Goal: Task Accomplishment & Management: Manage account settings

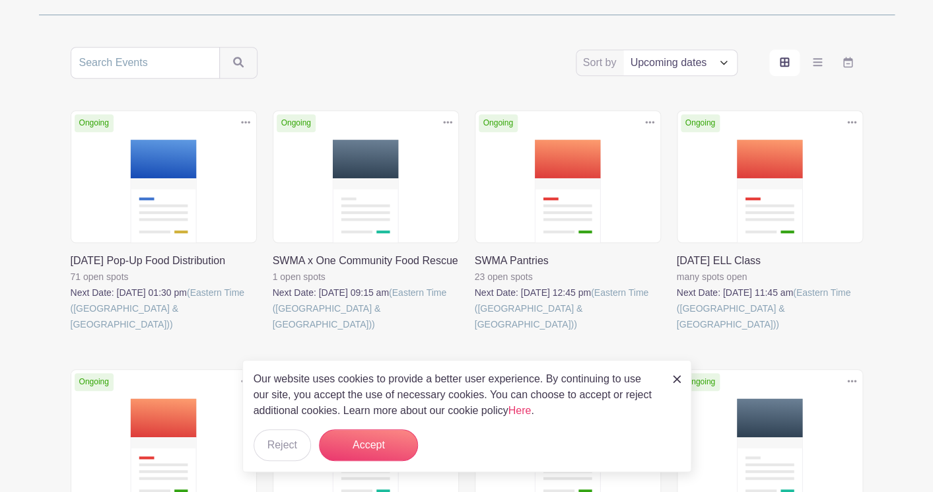
scroll to position [385, 0]
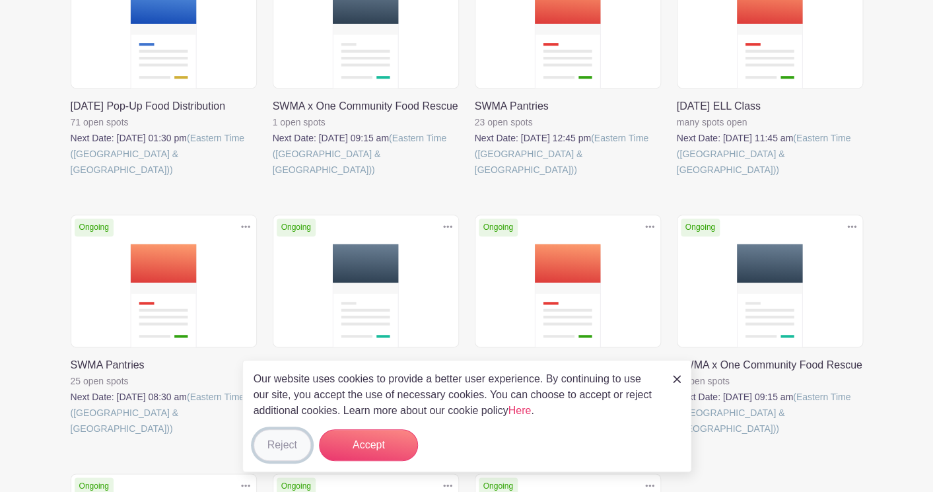
click at [270, 447] on button "Reject" at bounding box center [281, 445] width 57 height 32
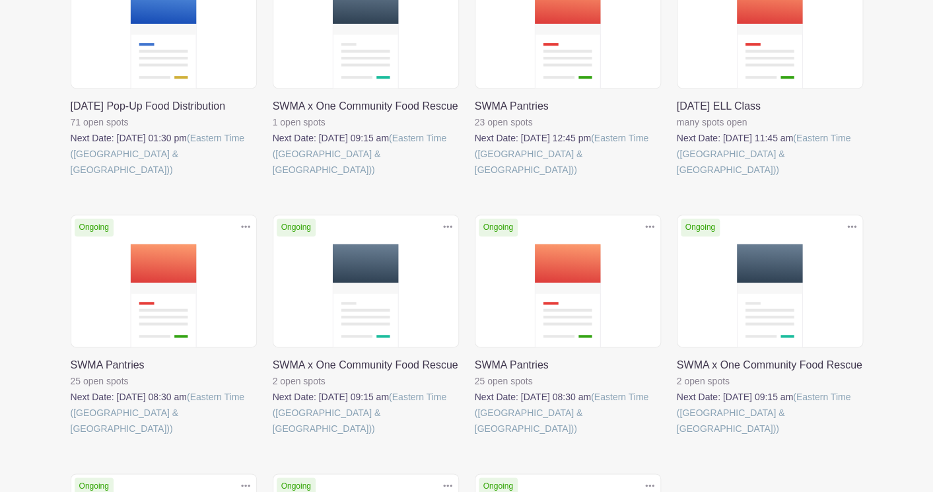
scroll to position [0, 0]
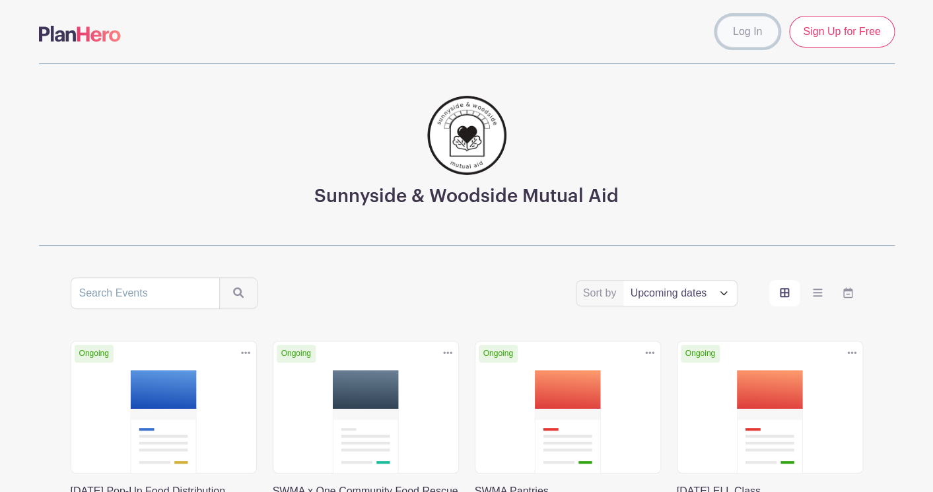
click at [743, 30] on link "Log In" at bounding box center [747, 32] width 62 height 32
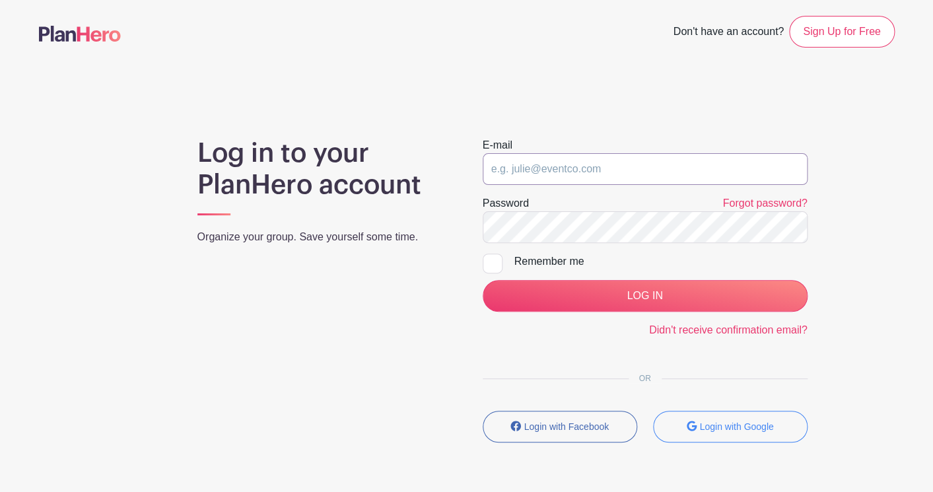
click at [616, 160] on input "email" at bounding box center [644, 169] width 325 height 32
type input "[EMAIL_ADDRESS][DOMAIN_NAME]"
click at [482, 280] on input "LOG IN" at bounding box center [644, 296] width 325 height 32
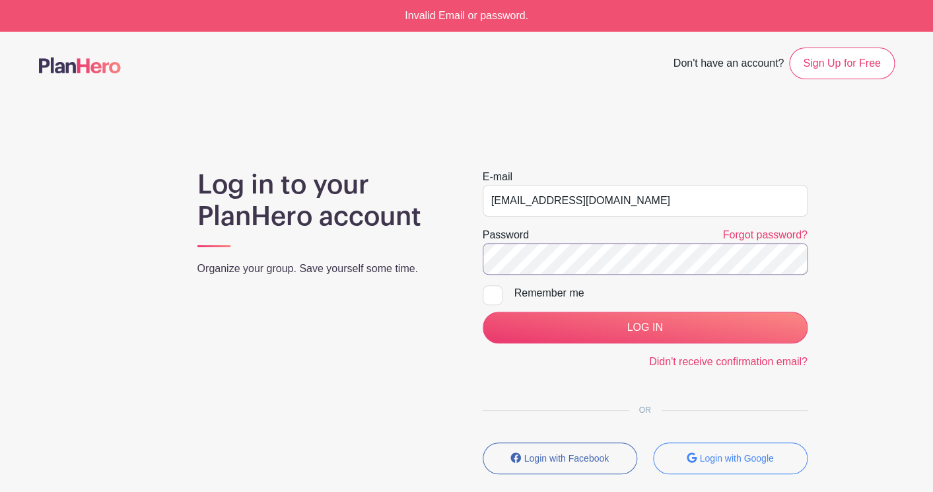
click at [482, 312] on input "LOG IN" at bounding box center [644, 328] width 325 height 32
click at [566, 201] on input "email" at bounding box center [644, 201] width 325 height 32
type input "[EMAIL_ADDRESS][DOMAIN_NAME]"
click at [482, 312] on input "LOG IN" at bounding box center [644, 328] width 325 height 32
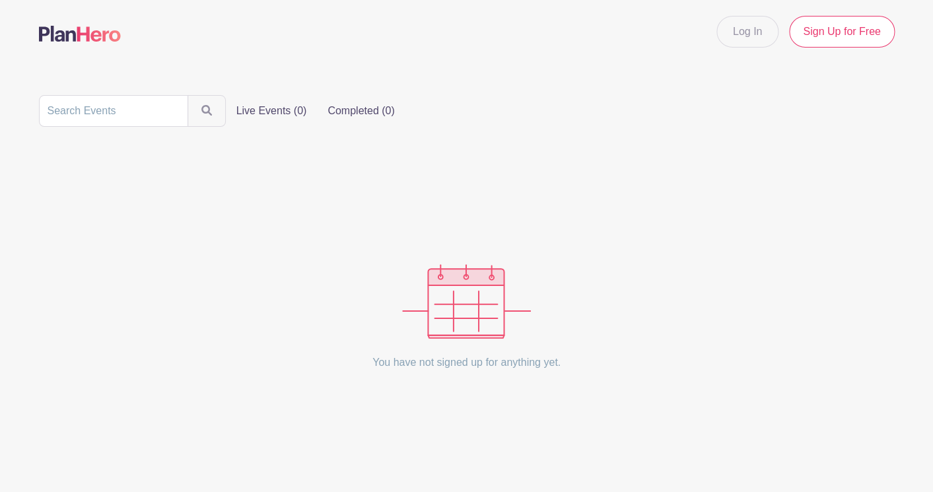
click at [348, 114] on label "Completed (0)" at bounding box center [361, 111] width 88 height 26
click at [0, 0] on input "Completed (0)" at bounding box center [0, 0] width 0 height 0
click at [734, 32] on link "Log In" at bounding box center [747, 32] width 62 height 32
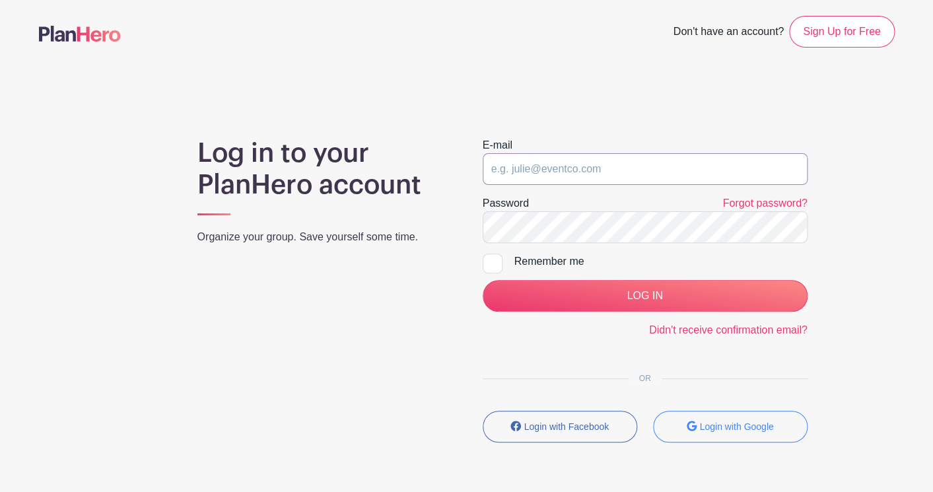
click at [561, 171] on input "email" at bounding box center [644, 169] width 325 height 32
type input "akiramkame@gmail.com"
click at [706, 333] on link "Didn't receive confirmation email?" at bounding box center [728, 329] width 158 height 11
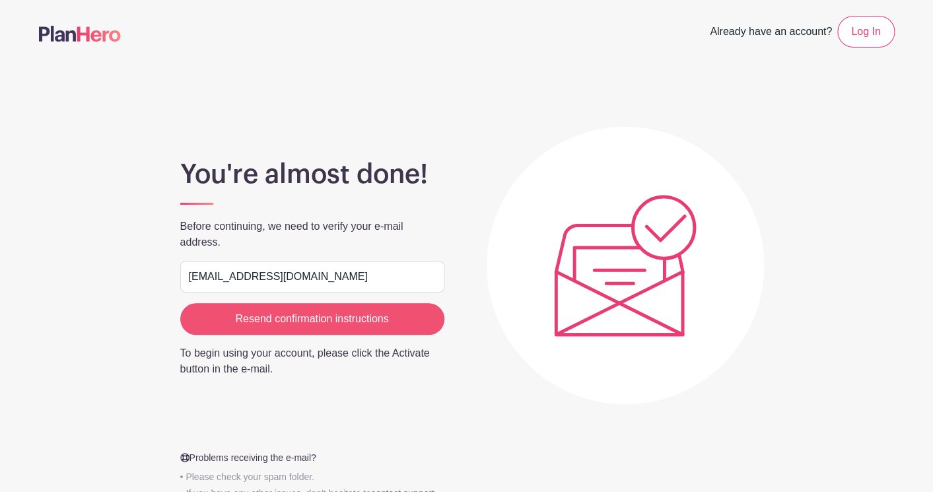
type input "[EMAIL_ADDRESS][DOMAIN_NAME]"
click at [288, 310] on input "Resend confirmation instructions" at bounding box center [312, 319] width 264 height 32
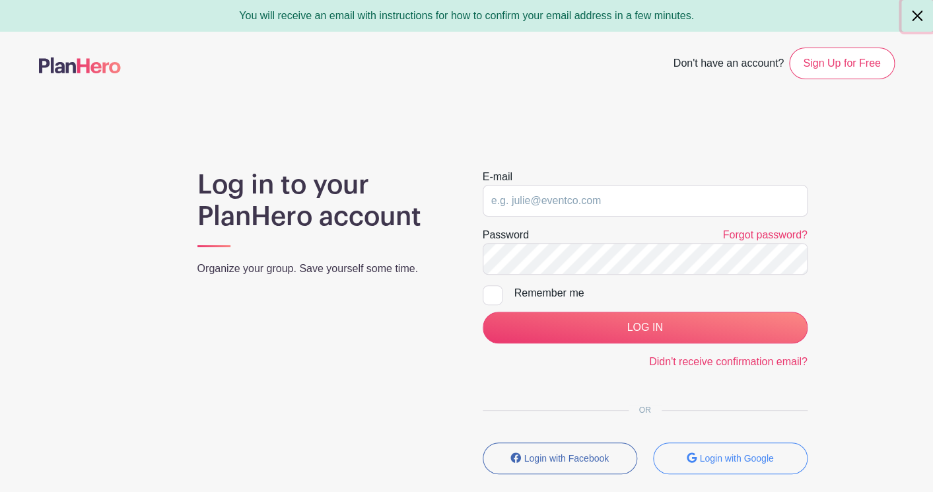
click at [913, 19] on button "Close" at bounding box center [917, 16] width 32 height 32
click at [563, 209] on input "email" at bounding box center [644, 201] width 325 height 32
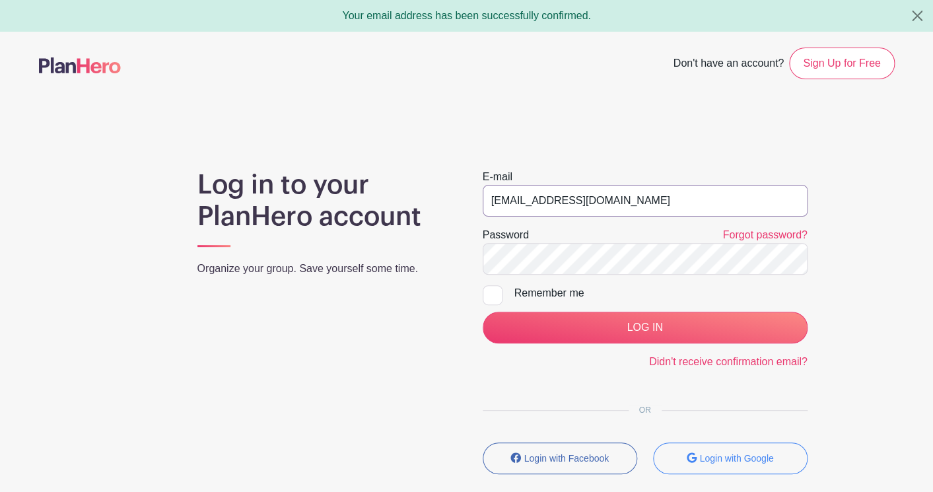
type input "[EMAIL_ADDRESS][DOMAIN_NAME]"
click at [482, 312] on input "LOG IN" at bounding box center [644, 328] width 325 height 32
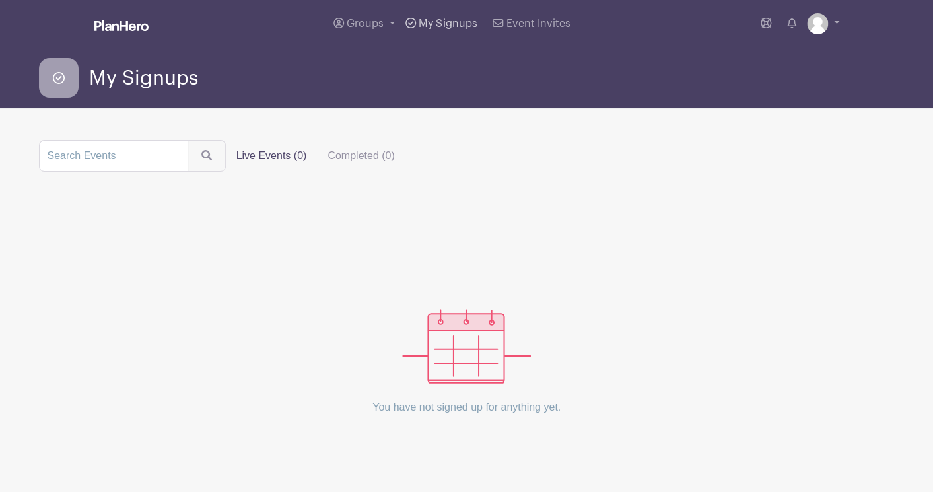
click at [455, 25] on span "My Signups" at bounding box center [447, 23] width 58 height 11
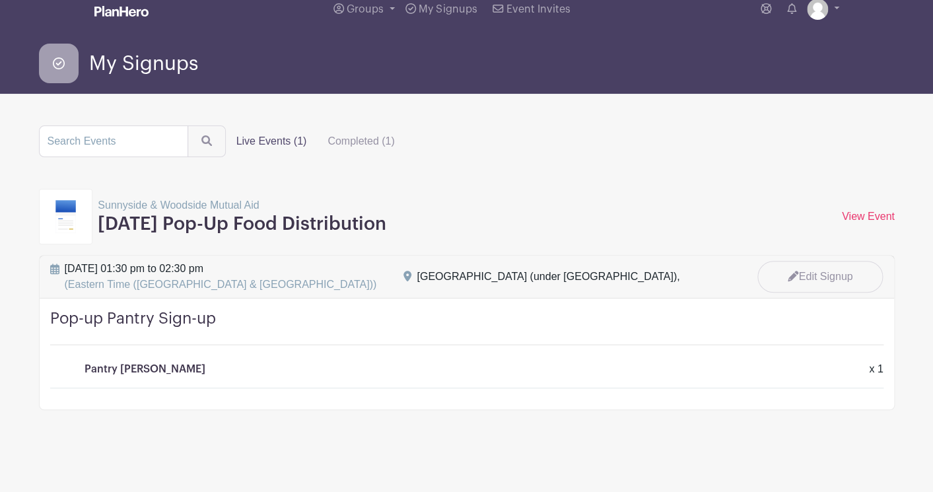
scroll to position [16, 0]
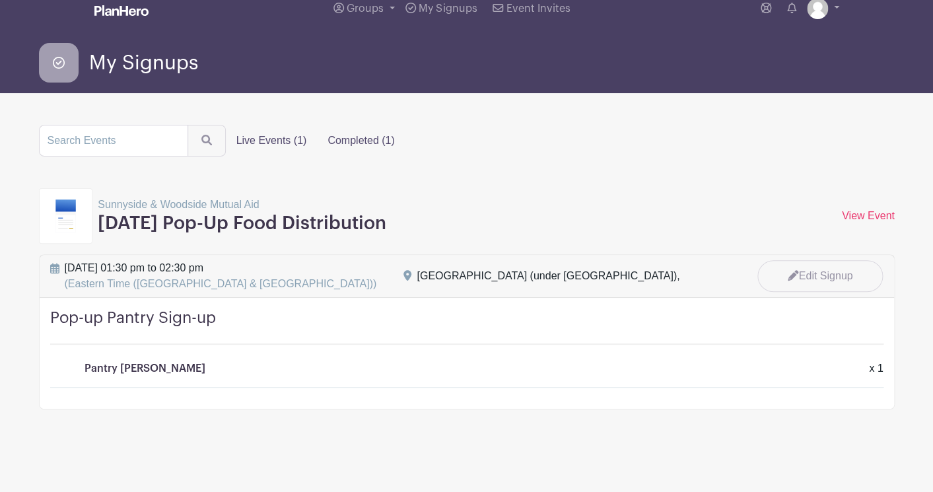
click at [358, 135] on label "Completed (1)" at bounding box center [361, 140] width 88 height 26
click at [0, 0] on input "Completed (1)" at bounding box center [0, 0] width 0 height 0
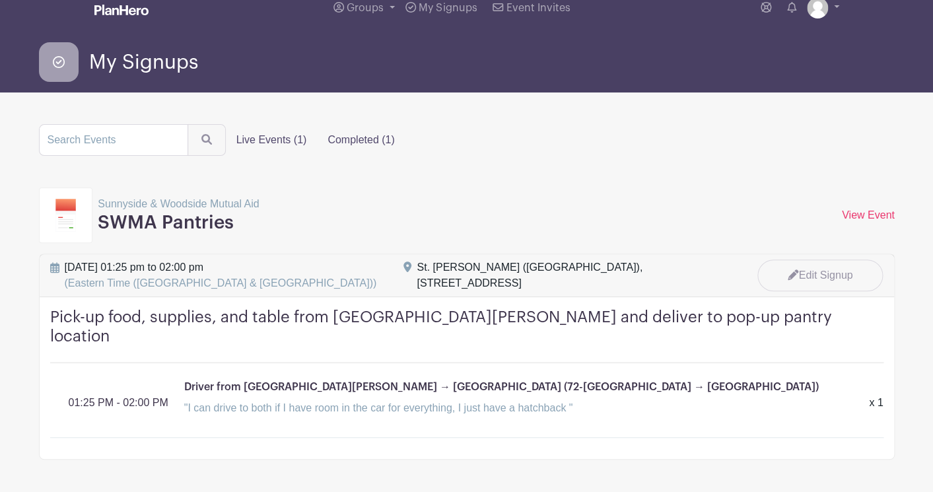
click at [273, 138] on label "Live Events (1)" at bounding box center [272, 140] width 92 height 26
click at [0, 0] on input "Live Events (1)" at bounding box center [0, 0] width 0 height 0
